Goal: Task Accomplishment & Management: Manage account settings

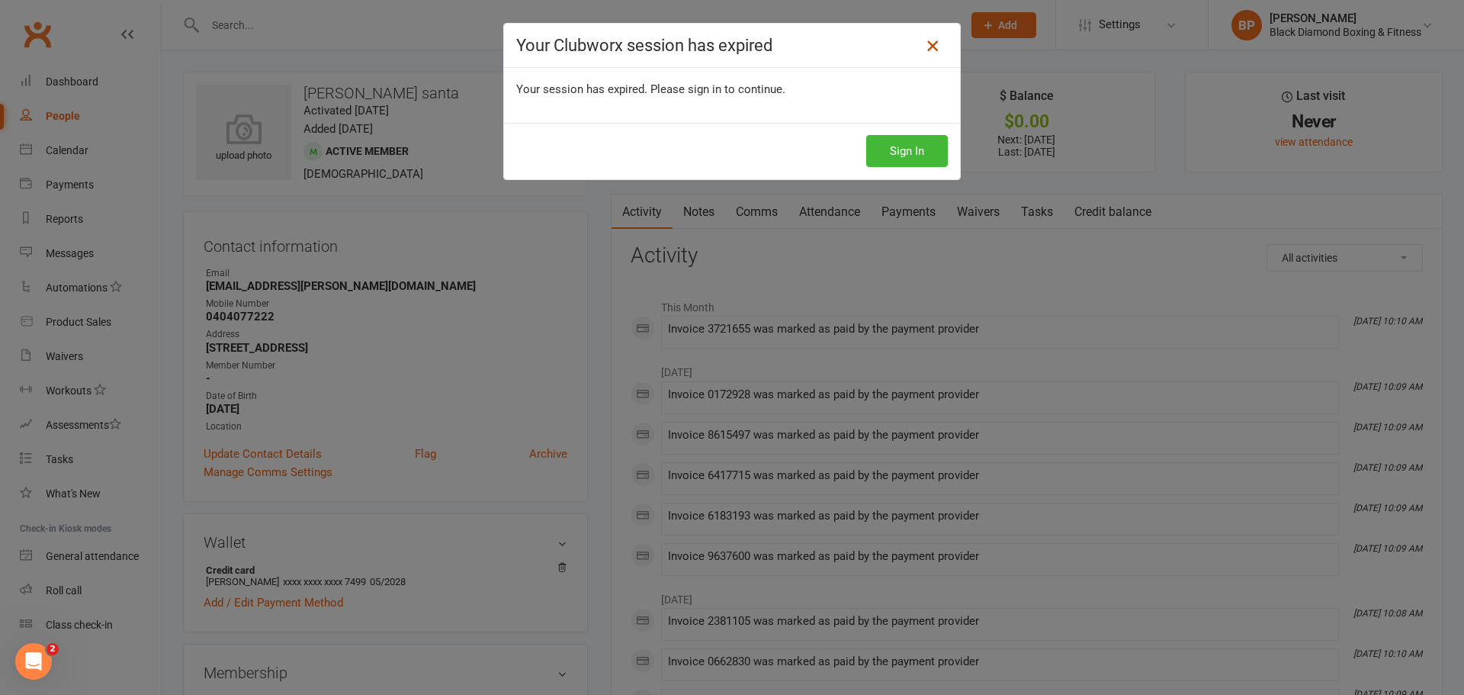
click at [933, 39] on icon at bounding box center [933, 46] width 18 height 18
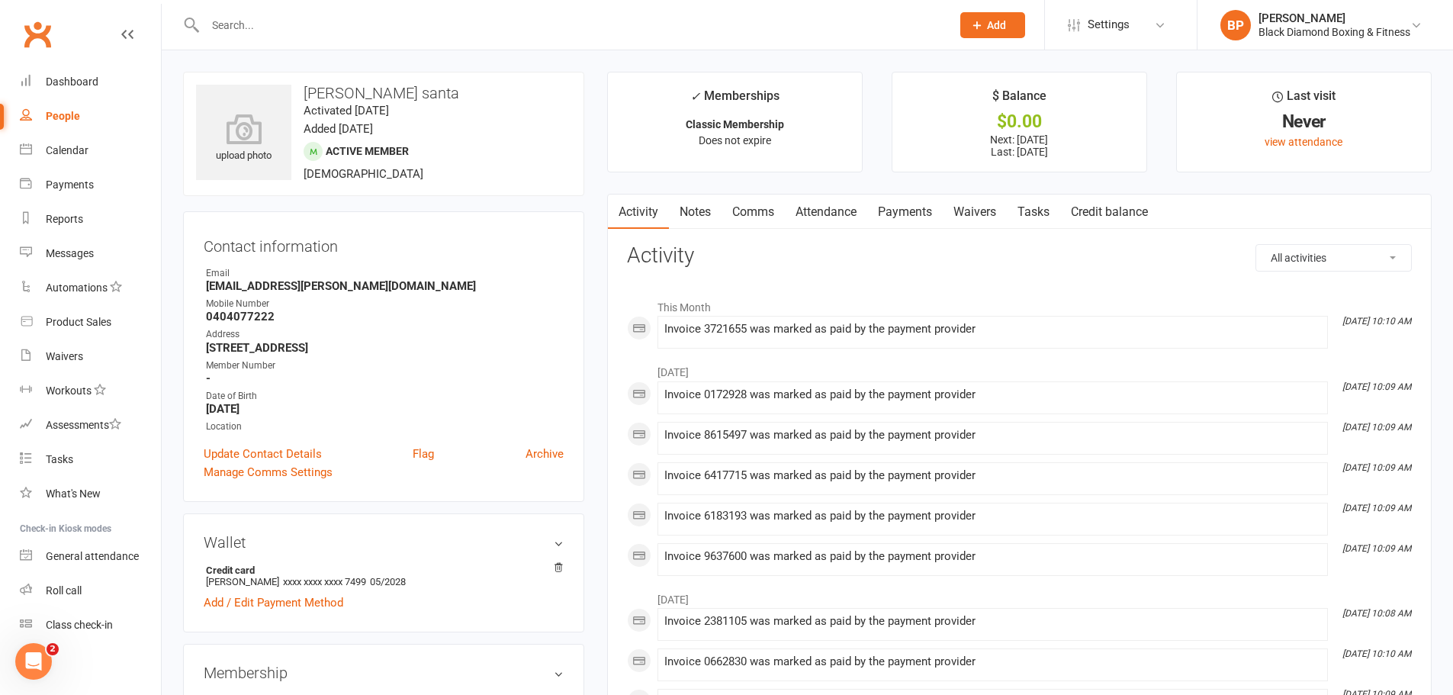
click at [220, 21] on input "text" at bounding box center [571, 24] width 740 height 21
type input "[PERSON_NAME]"
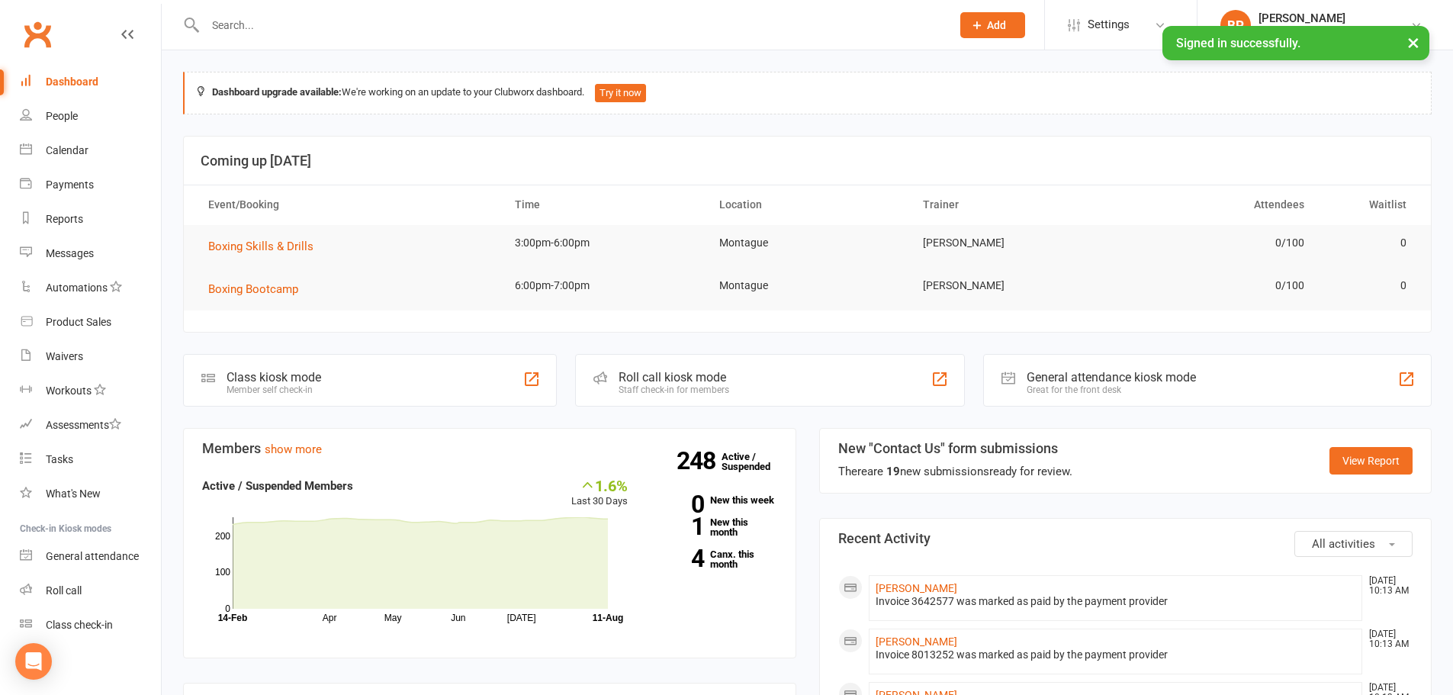
drag, startPoint x: 442, startPoint y: 27, endPoint x: 433, endPoint y: 27, distance: 9.2
click at [439, 25] on input "text" at bounding box center [571, 24] width 740 height 21
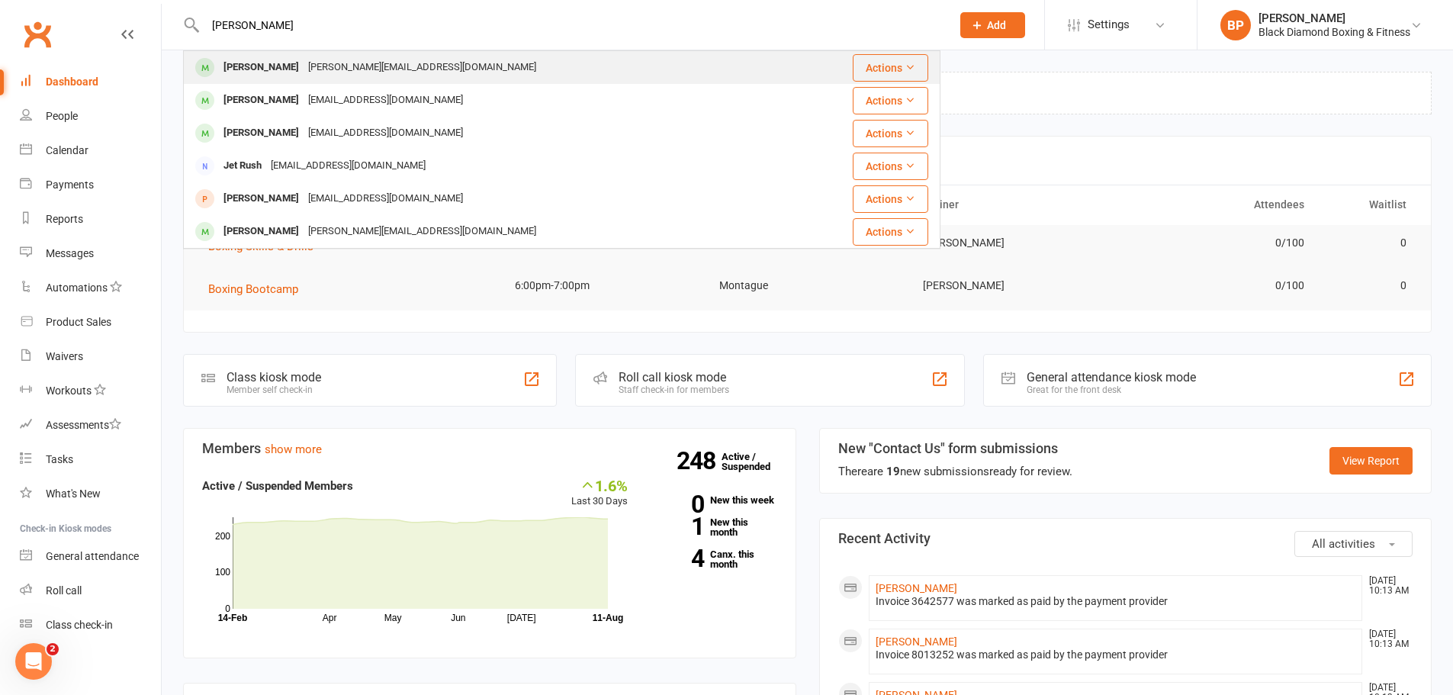
type input "[PERSON_NAME]"
click at [370, 63] on div "jett.jones01@gmail.com" at bounding box center [422, 67] width 237 height 22
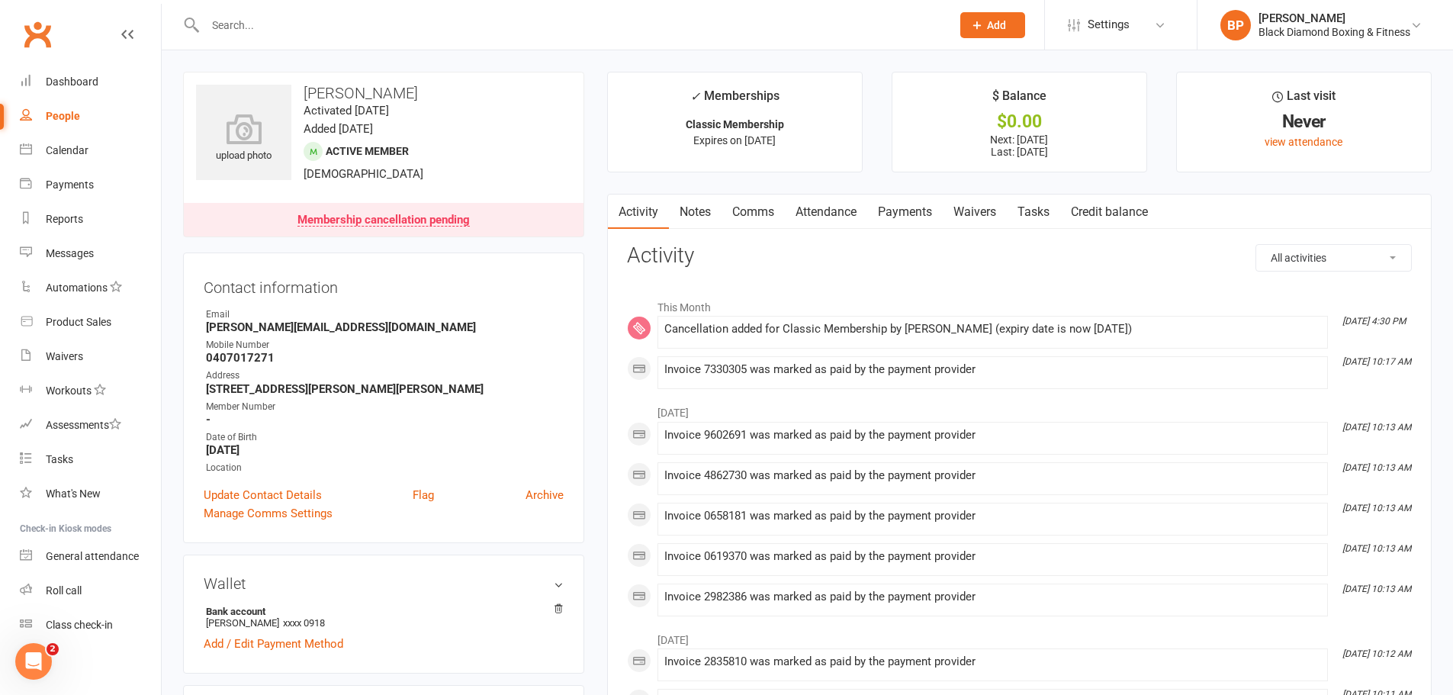
click at [920, 211] on link "Payments" at bounding box center [905, 211] width 76 height 35
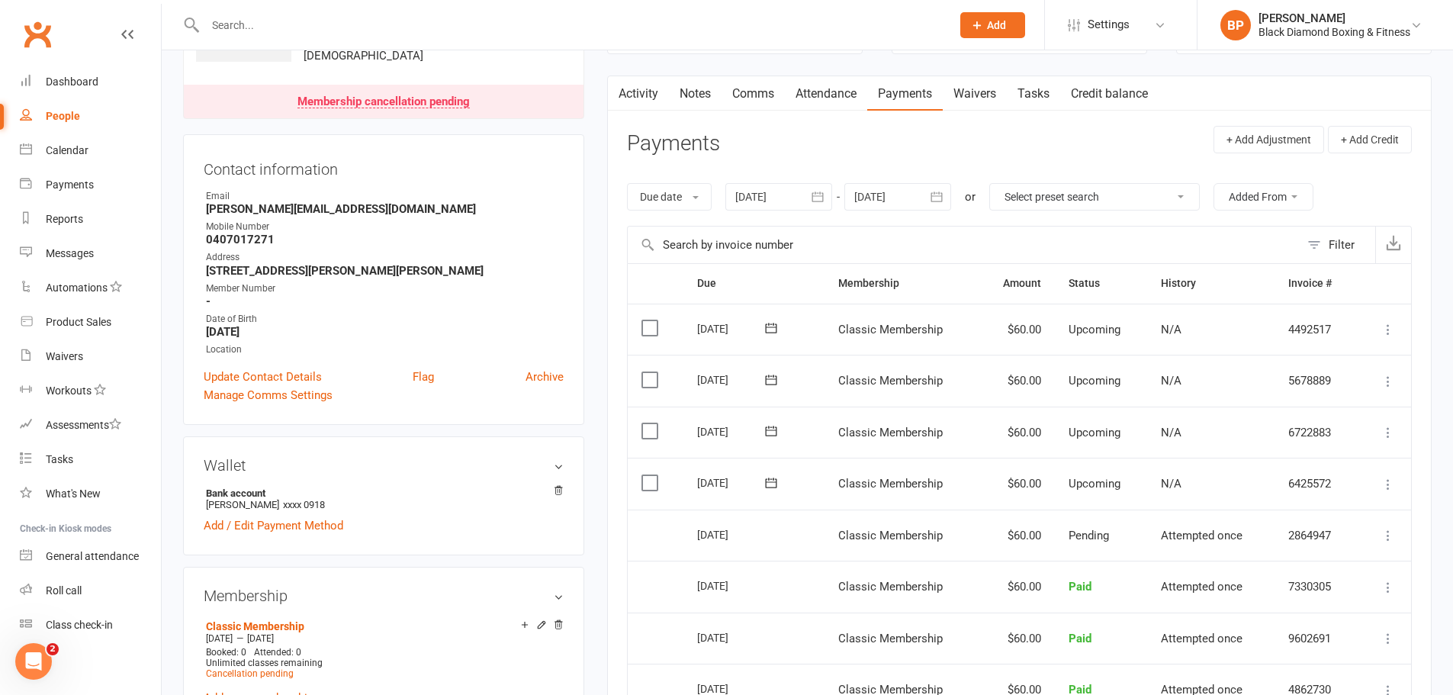
scroll to position [229, 0]
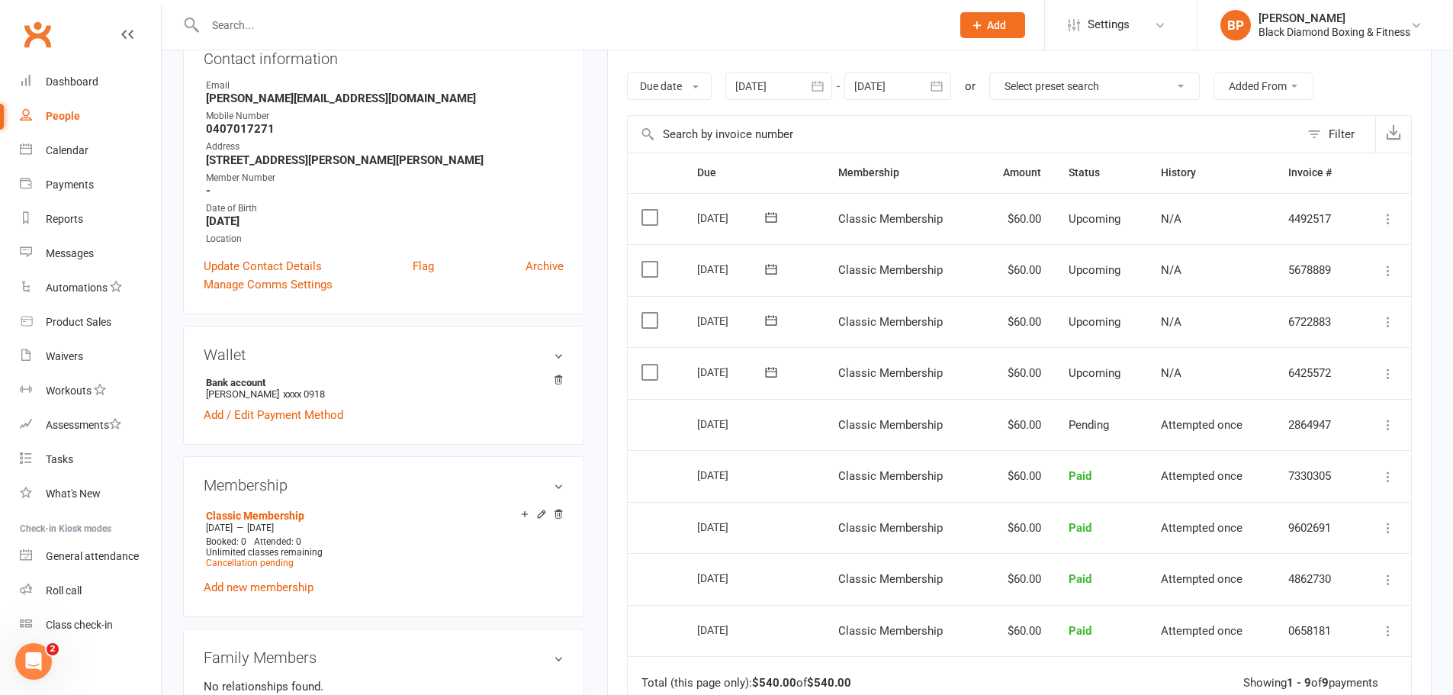
click at [1383, 374] on icon at bounding box center [1387, 373] width 15 height 15
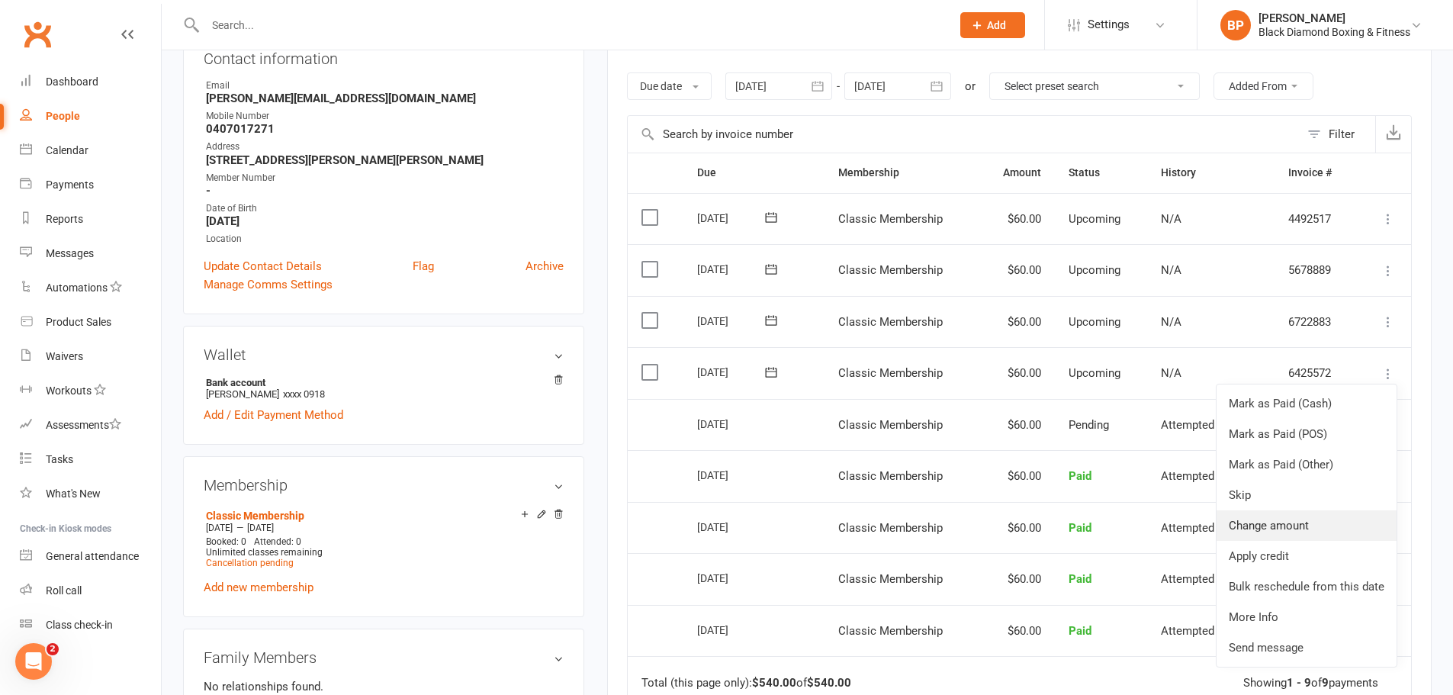
click at [1313, 513] on link "Change amount" at bounding box center [1306, 525] width 180 height 31
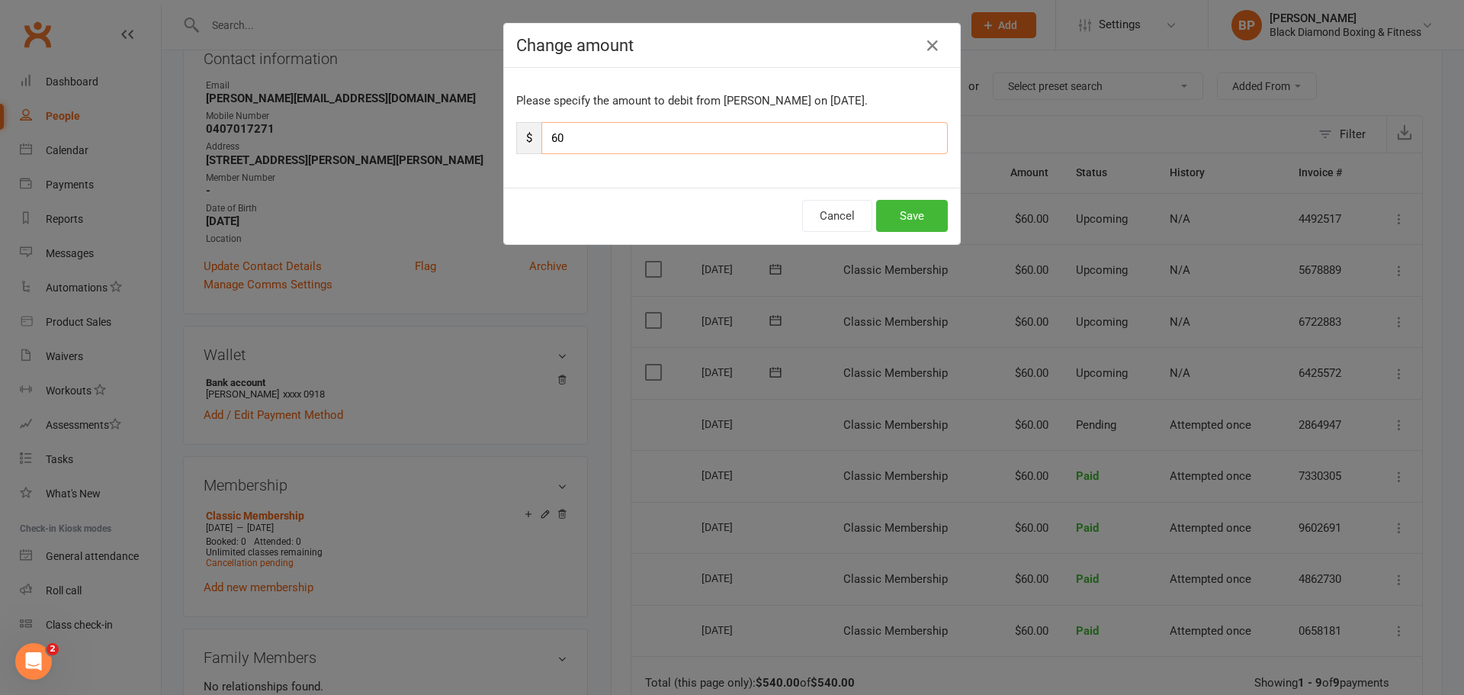
click at [602, 140] on input "60" at bounding box center [744, 138] width 406 height 32
type input "6"
type input "150"
click at [898, 203] on button "Save" at bounding box center [912, 216] width 72 height 32
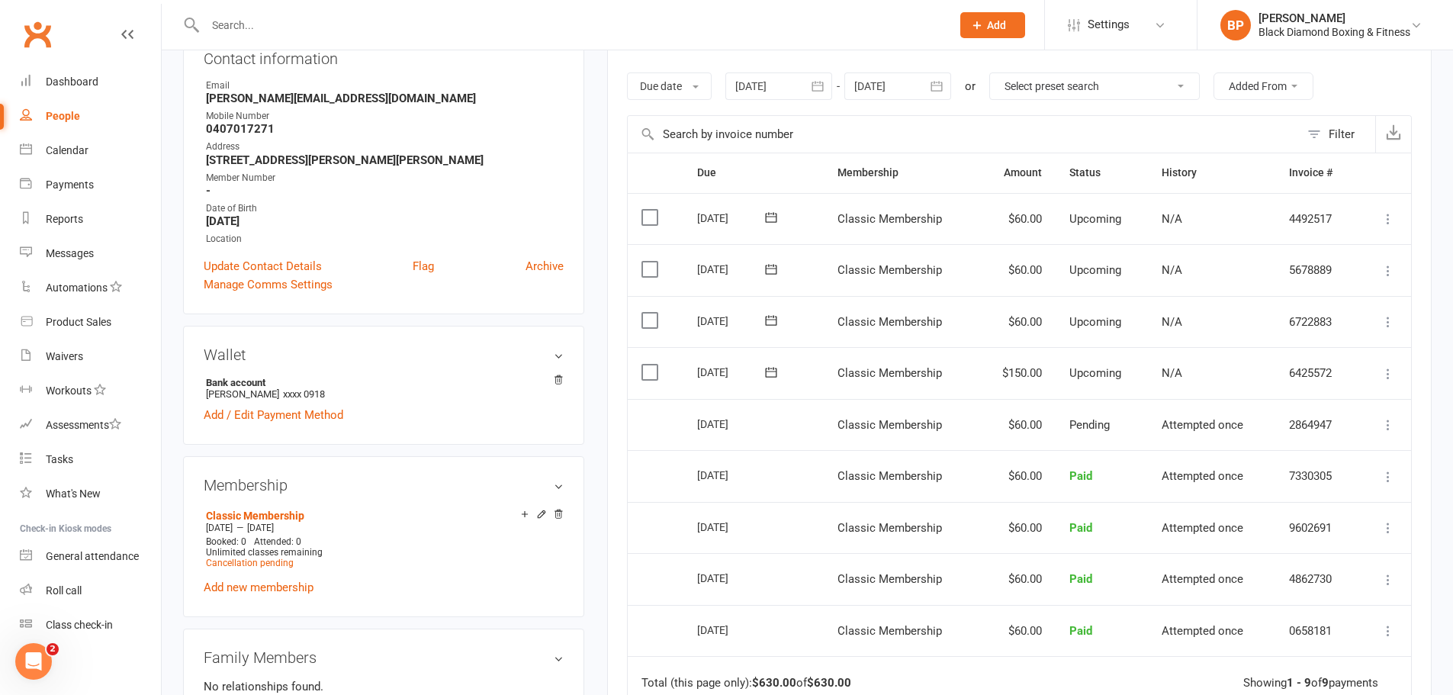
click at [776, 371] on icon at bounding box center [771, 372] width 11 height 10
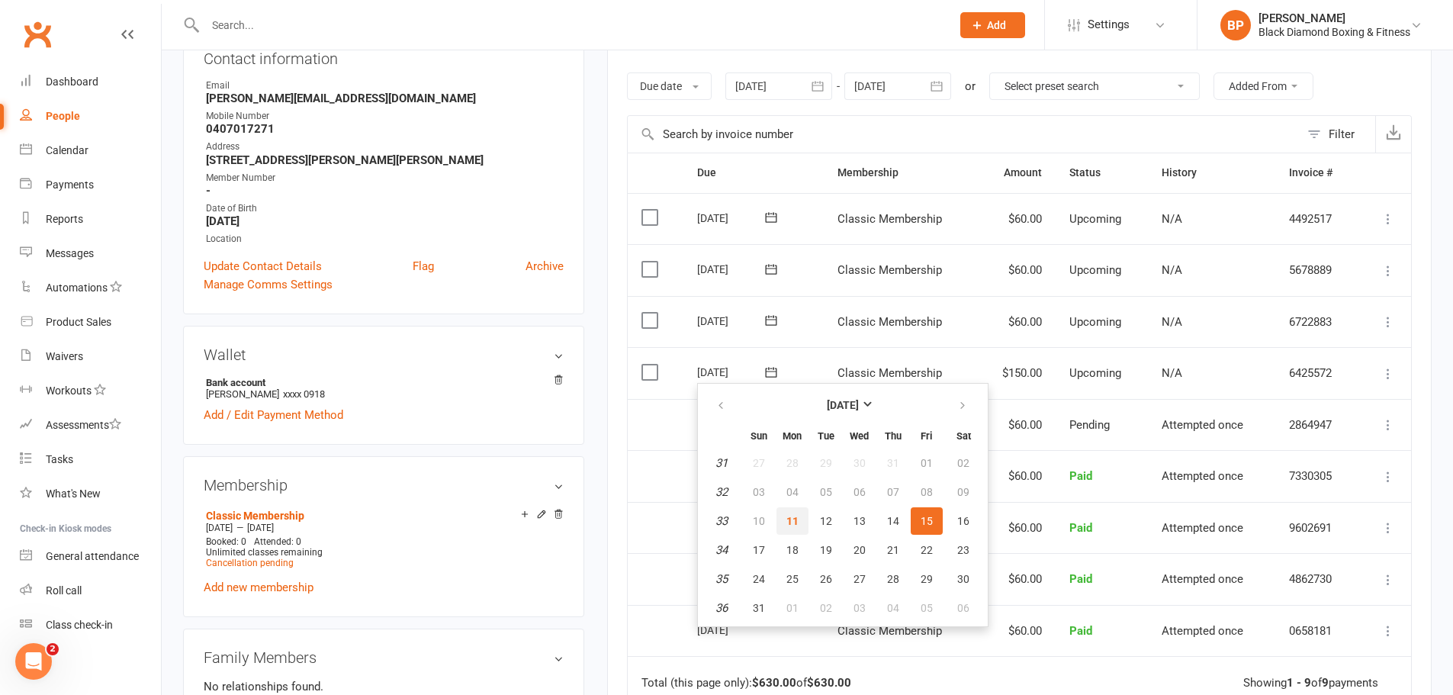
click at [792, 522] on span "11" at bounding box center [792, 521] width 12 height 12
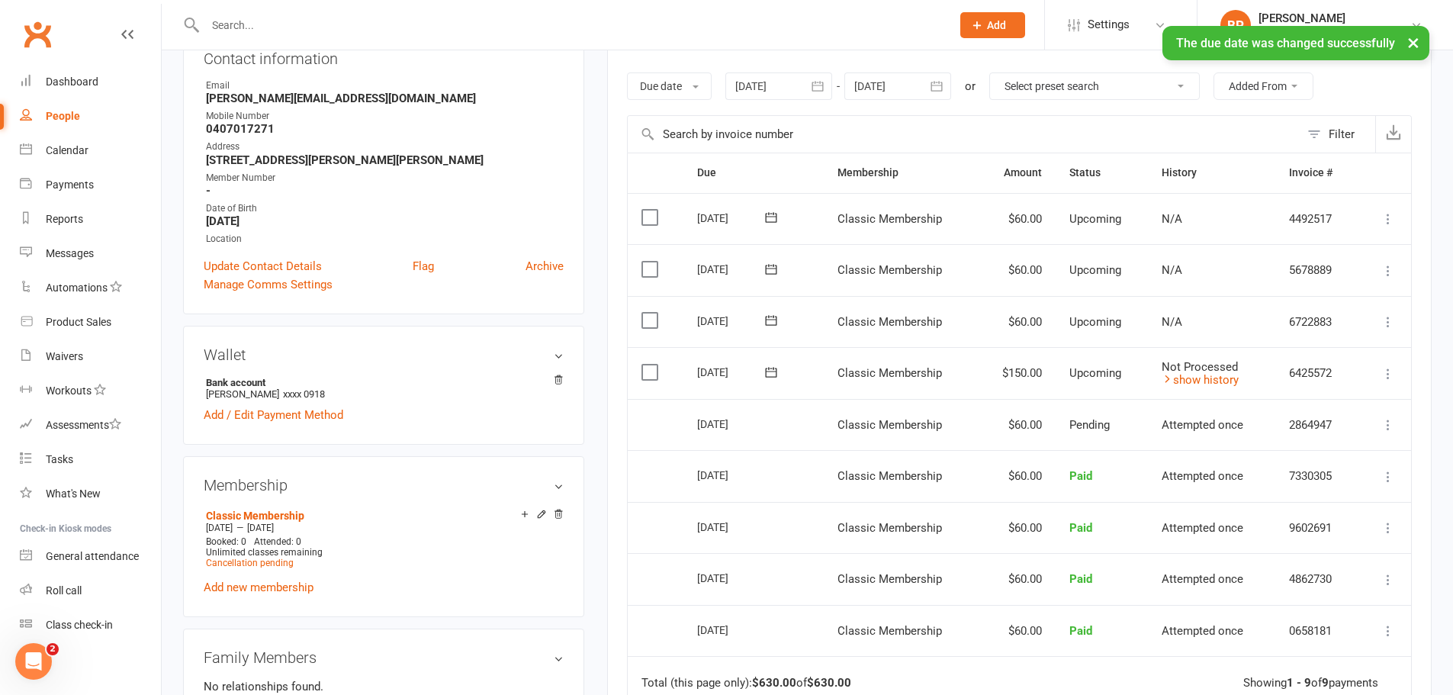
click at [1390, 323] on icon at bounding box center [1387, 321] width 15 height 15
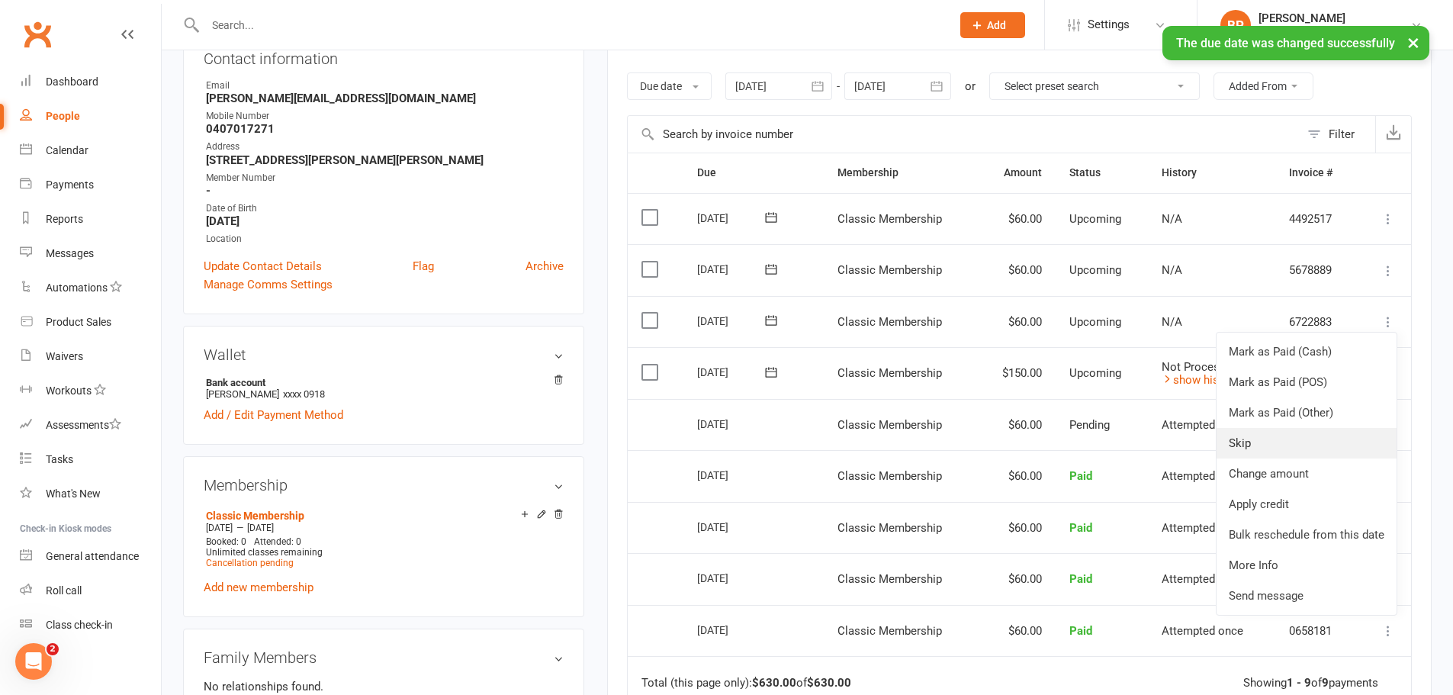
click at [1300, 435] on link "Skip" at bounding box center [1306, 443] width 180 height 31
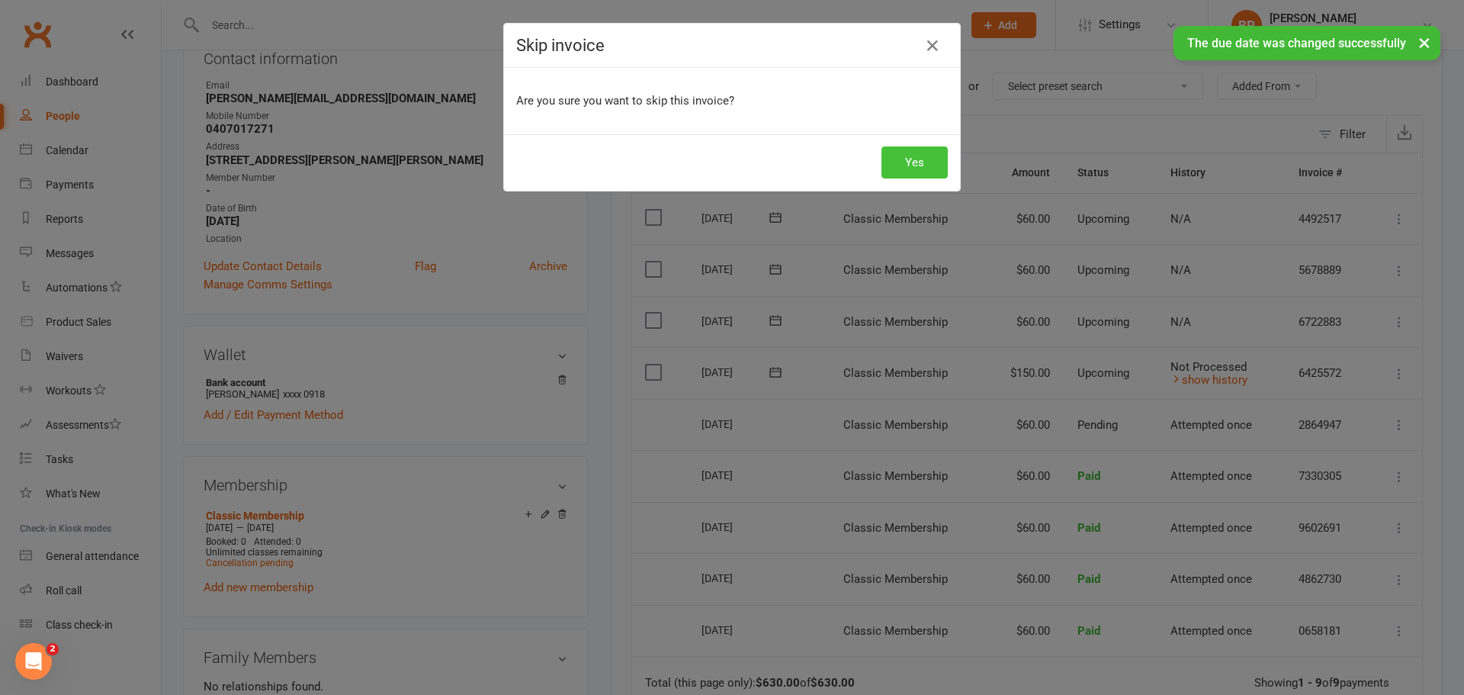
click at [921, 163] on button "Yes" at bounding box center [915, 162] width 66 height 32
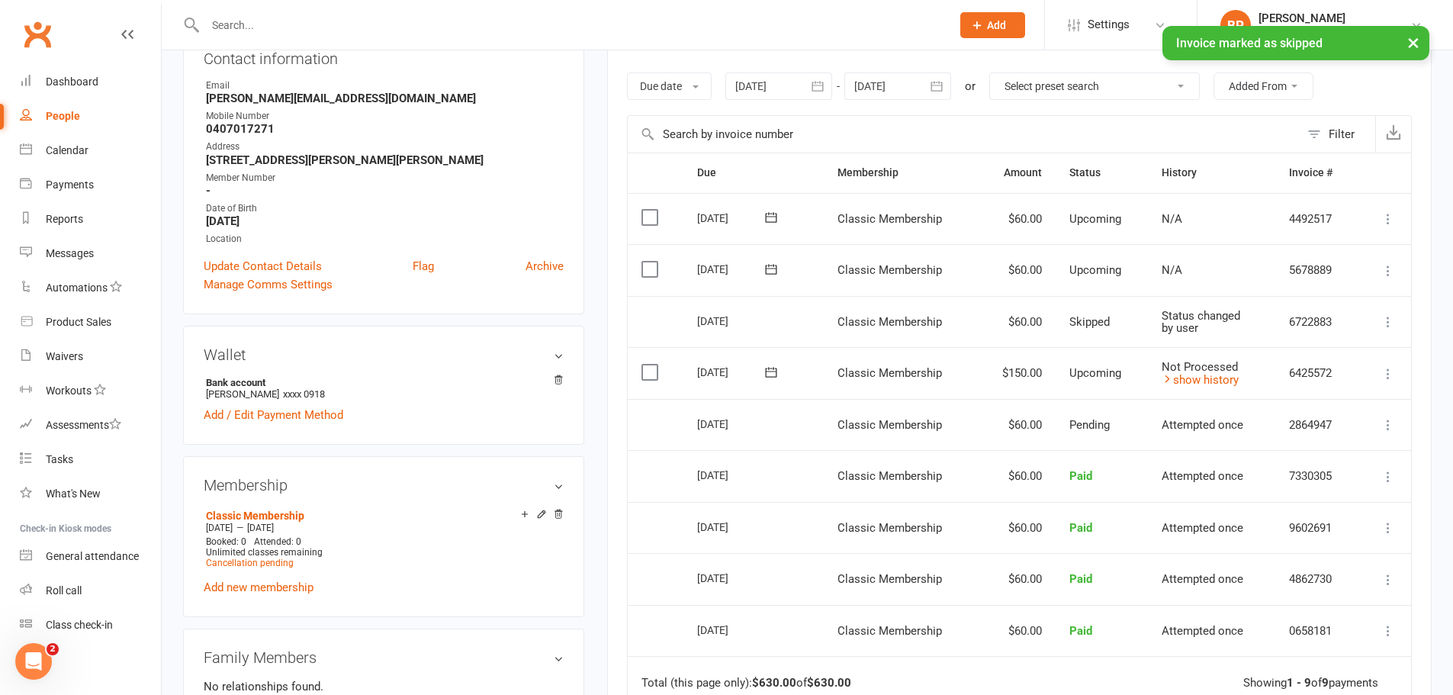
click at [774, 375] on icon at bounding box center [770, 372] width 15 height 15
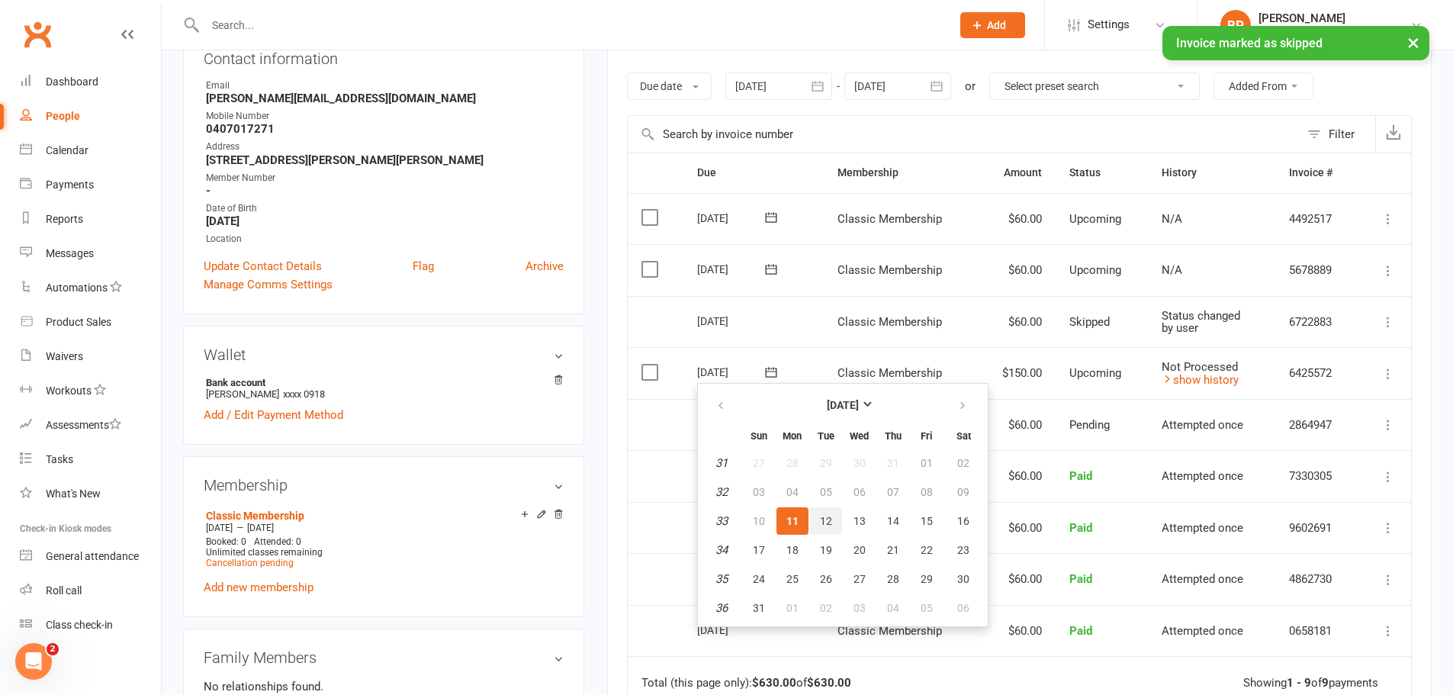
click at [827, 515] on span "12" at bounding box center [826, 521] width 12 height 12
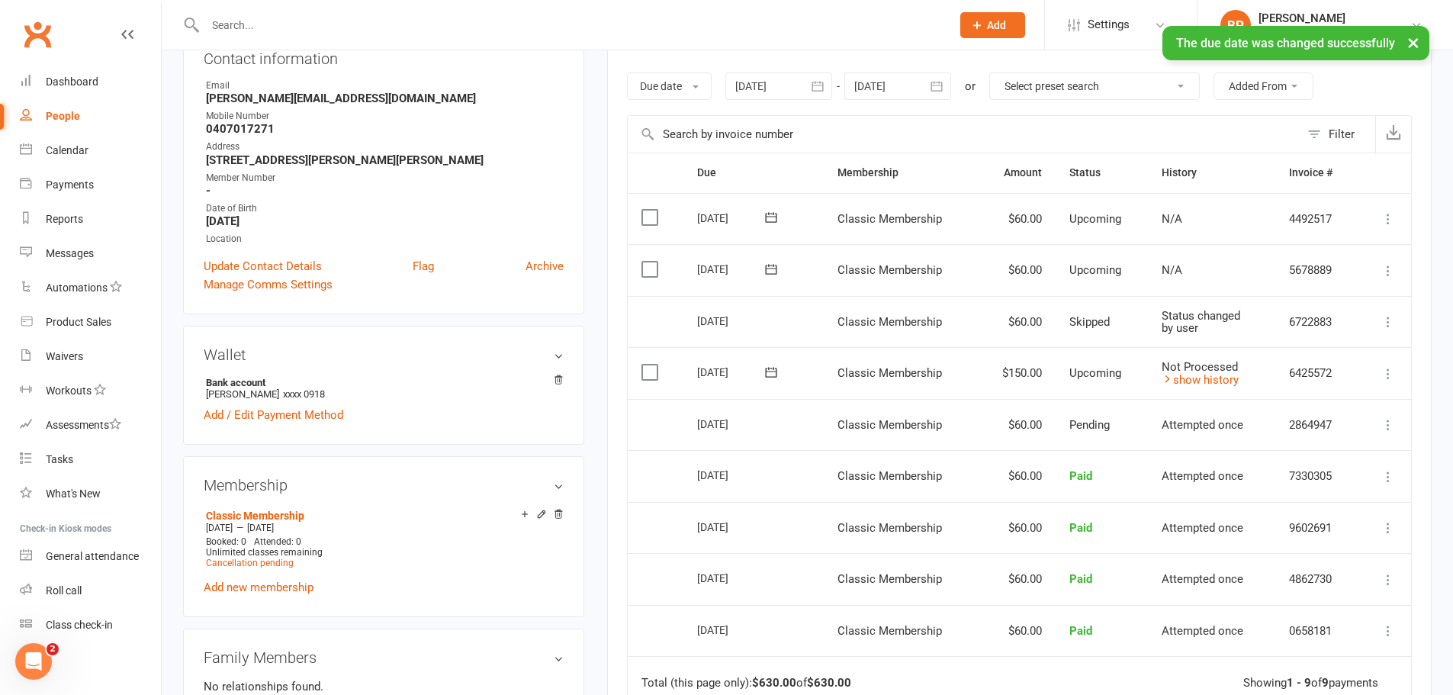
click at [1386, 267] on icon at bounding box center [1387, 270] width 15 height 15
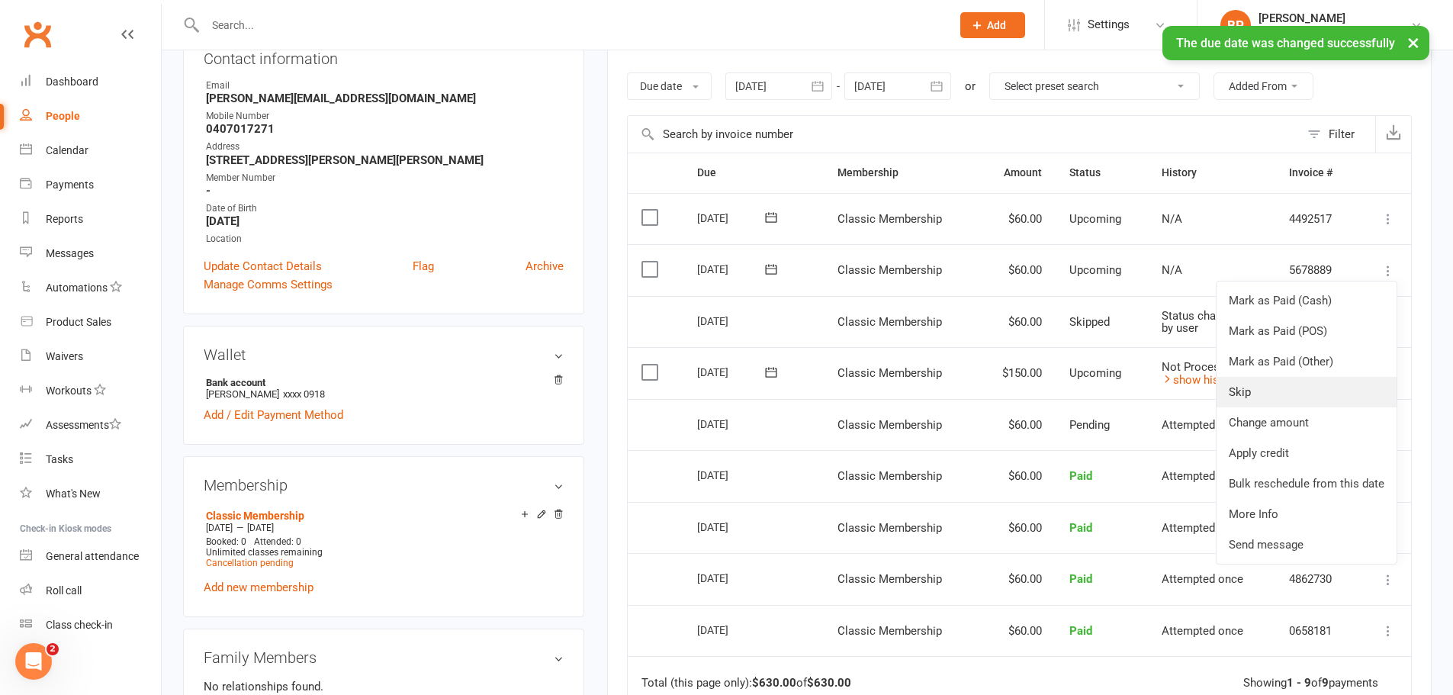
click at [1317, 384] on link "Skip" at bounding box center [1306, 392] width 180 height 31
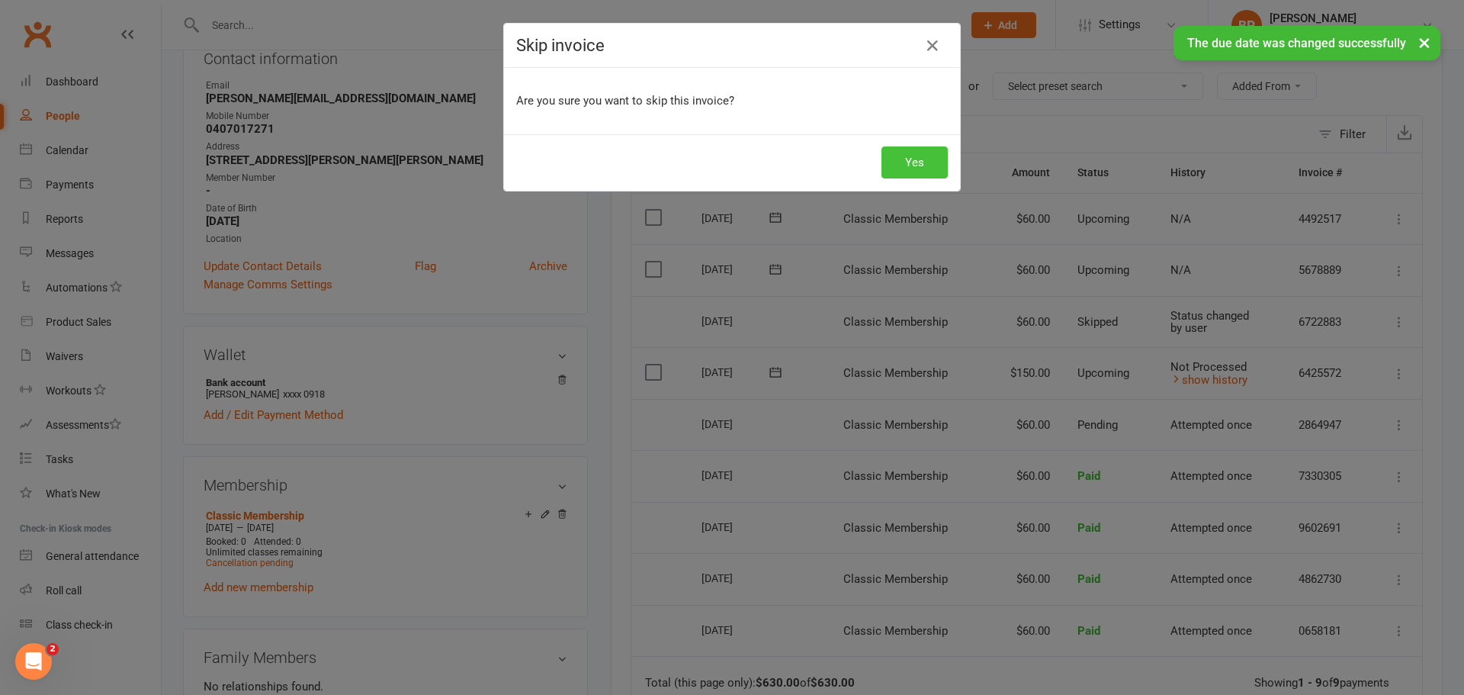
click at [910, 153] on button "Yes" at bounding box center [915, 162] width 66 height 32
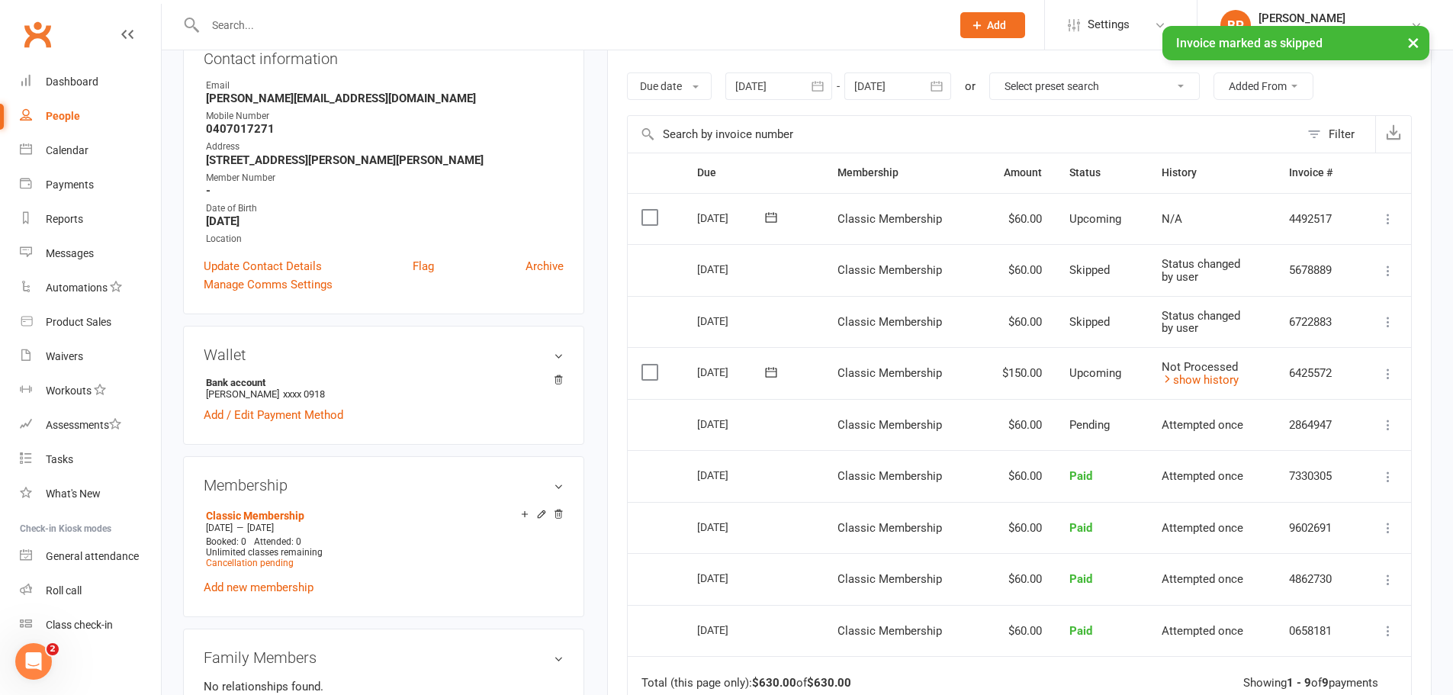
click at [1379, 218] on button at bounding box center [1388, 219] width 18 height 18
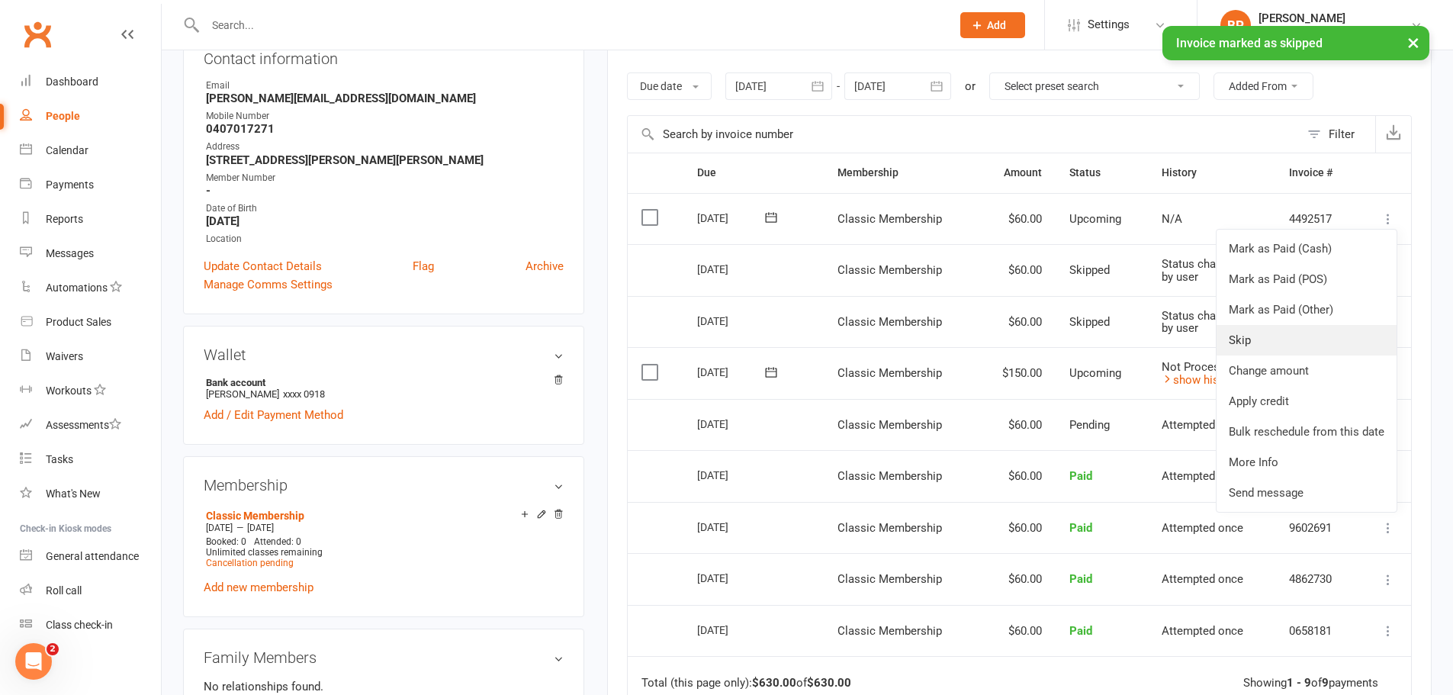
click at [1253, 337] on link "Skip" at bounding box center [1306, 340] width 180 height 31
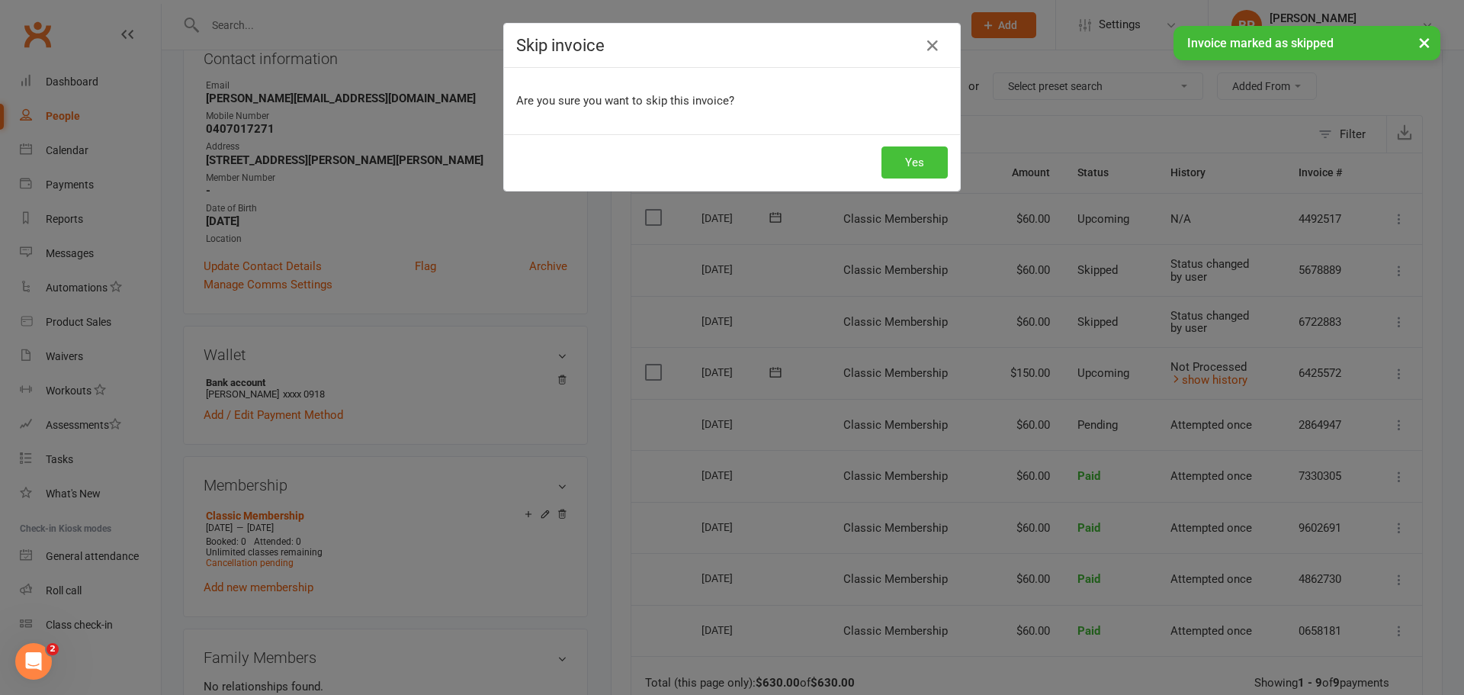
click at [904, 168] on button "Yes" at bounding box center [915, 162] width 66 height 32
